Goal: Navigation & Orientation: Find specific page/section

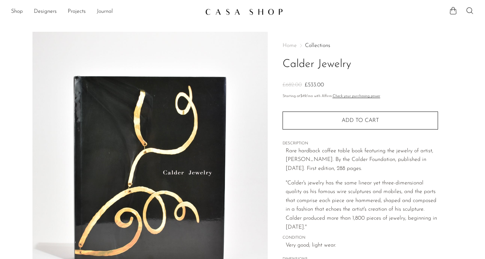
click at [106, 10] on link "Journal" at bounding box center [105, 11] width 16 height 9
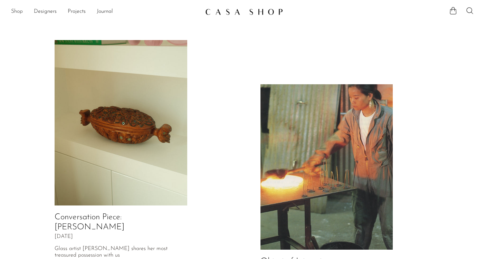
click at [13, 13] on link "Shop" at bounding box center [17, 11] width 12 height 9
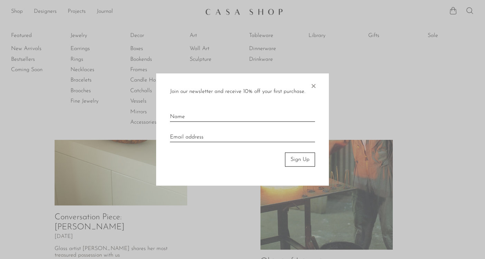
click at [316, 85] on span "×" at bounding box center [313, 85] width 7 height 22
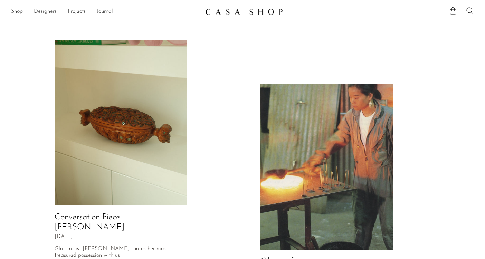
click at [38, 11] on link "Designers" at bounding box center [45, 11] width 23 height 9
click at [17, 12] on link "Shop" at bounding box center [17, 11] width 12 height 9
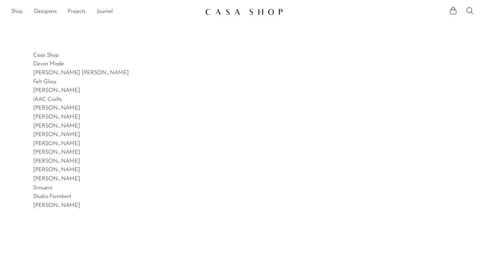
click at [16, 11] on link "Shop" at bounding box center [17, 11] width 12 height 9
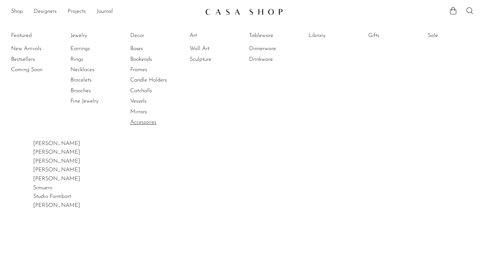
click at [150, 121] on link "Accessories" at bounding box center [156, 123] width 52 height 8
